Goal: Find specific page/section: Find specific page/section

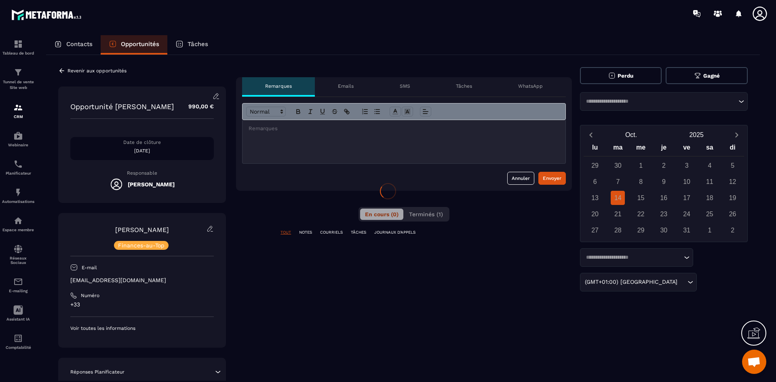
scroll to position [0, 4]
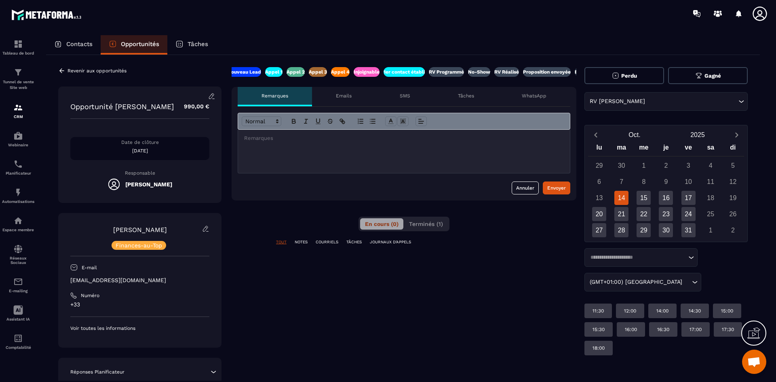
click at [461, 92] on div "Tâches" at bounding box center [466, 96] width 64 height 19
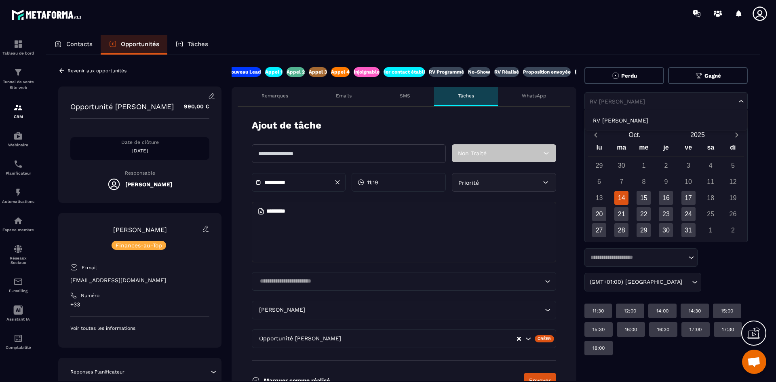
click at [745, 103] on icon "Search for option" at bounding box center [741, 101] width 8 height 8
click at [437, 71] on p "RV Programmé" at bounding box center [446, 72] width 35 height 6
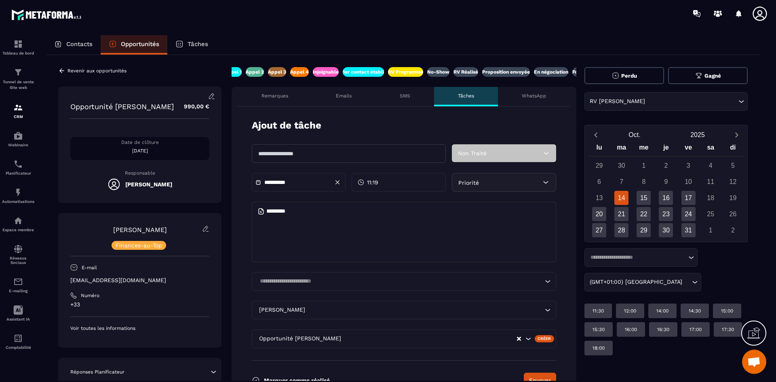
scroll to position [0, 47]
click at [141, 47] on p "Opportunités" at bounding box center [140, 43] width 38 height 7
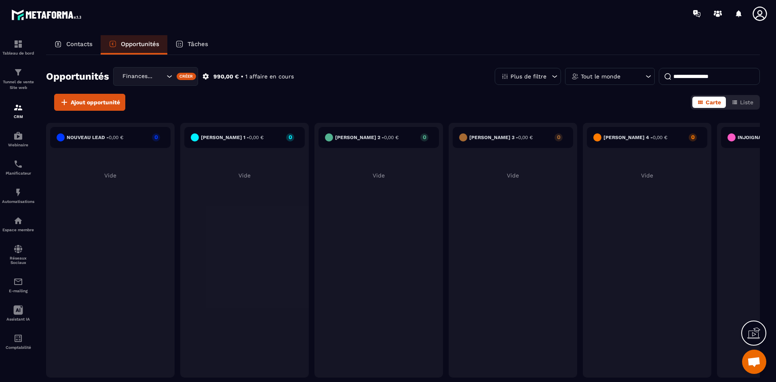
click at [709, 211] on div "[PERSON_NAME] 4 - 0,00 € 0 Vide" at bounding box center [647, 250] width 128 height 255
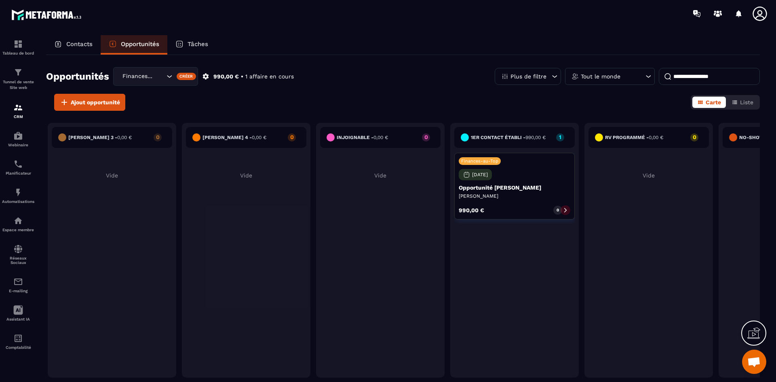
scroll to position [0, 420]
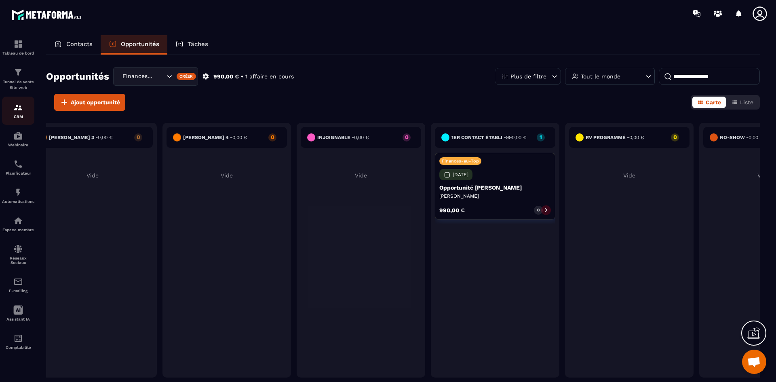
click at [12, 112] on div "CRM" at bounding box center [18, 111] width 32 height 16
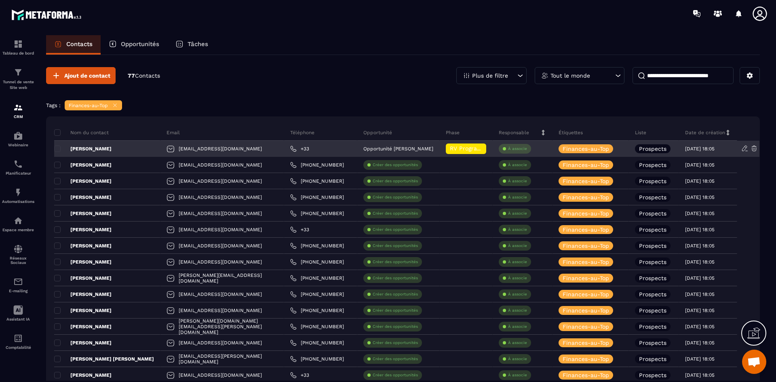
click at [103, 149] on p "[PERSON_NAME]" at bounding box center [82, 148] width 57 height 6
